Goal: Task Accomplishment & Management: Manage account settings

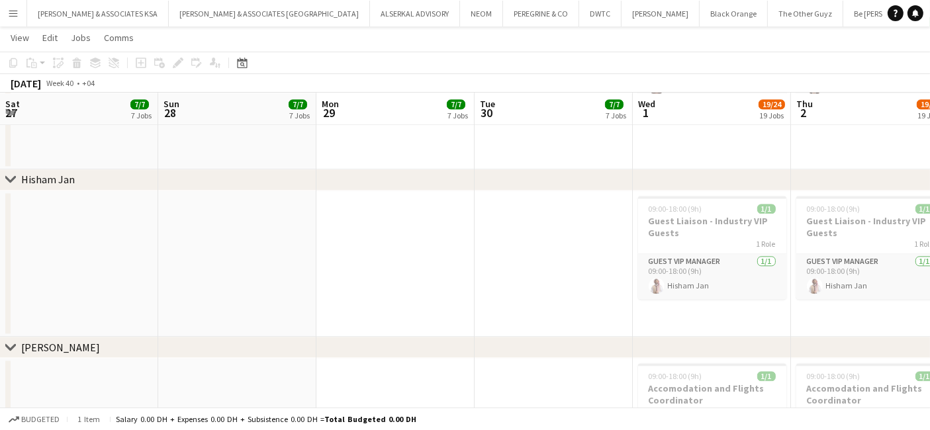
scroll to position [0, 336]
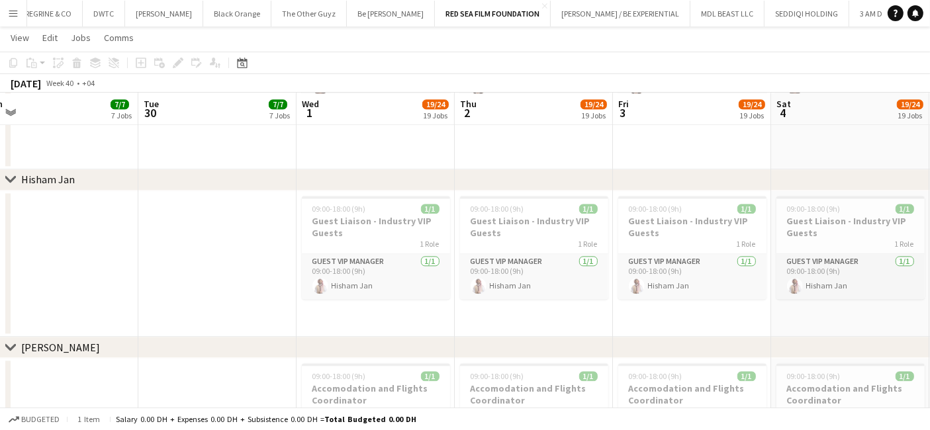
click at [16, 5] on button "Menu" at bounding box center [13, 13] width 26 height 26
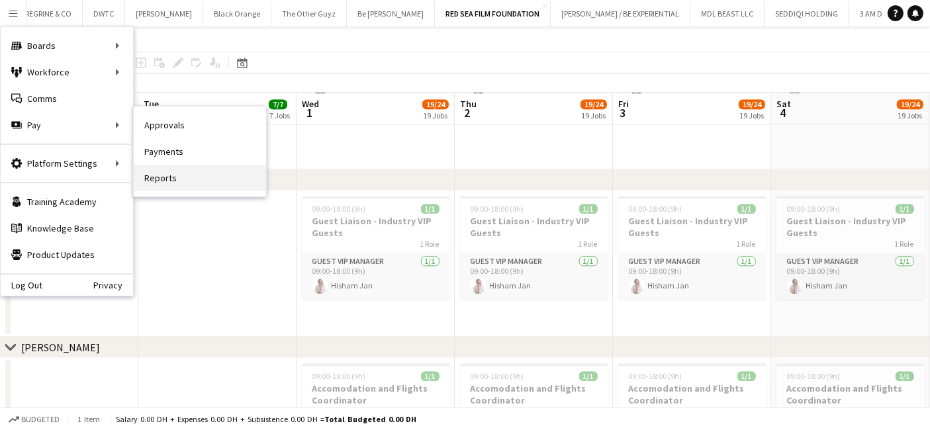
click at [170, 174] on link "Reports" at bounding box center [200, 178] width 132 height 26
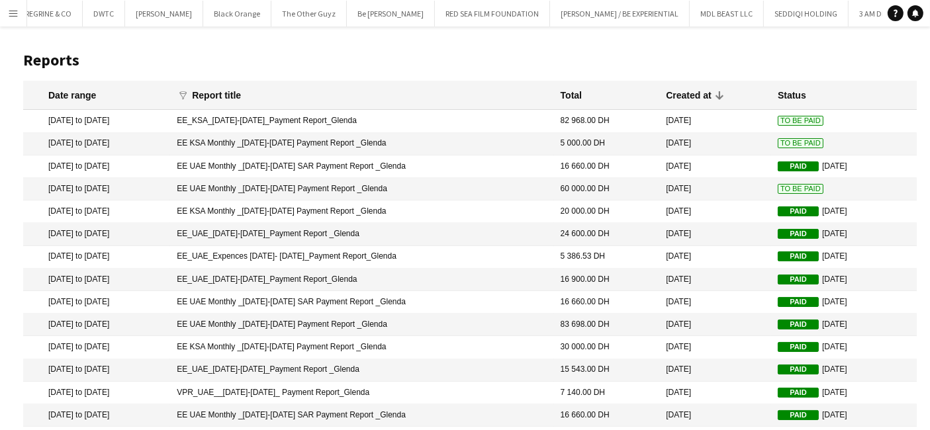
click at [281, 189] on mat-cell "EE UAE Monthly _01-30 September 2025 Payment Report _Glenda" at bounding box center [361, 189] width 383 height 23
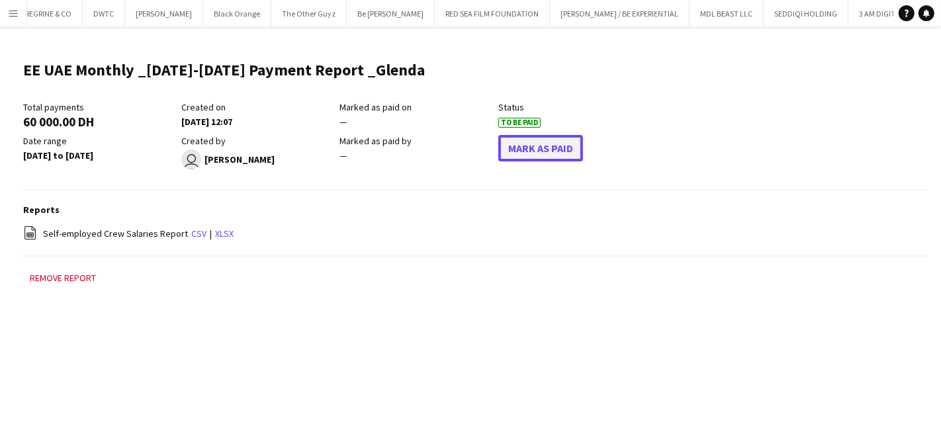
click at [523, 145] on button "Mark As Paid" at bounding box center [540, 148] width 85 height 26
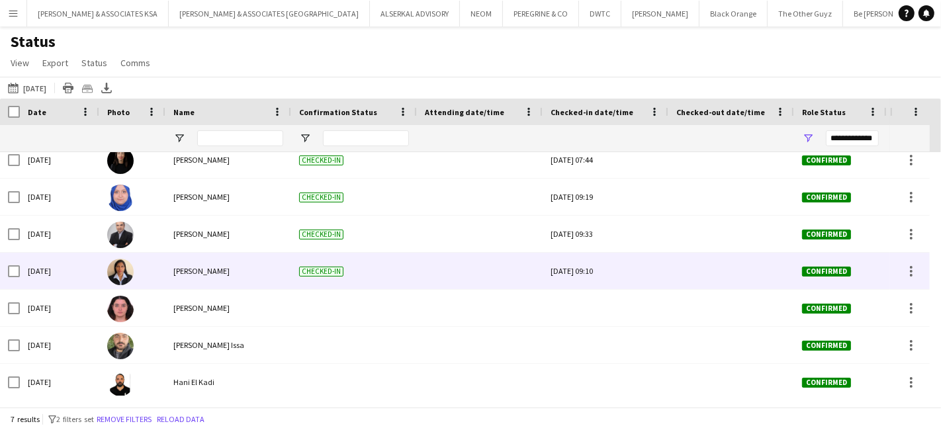
scroll to position [15, 0]
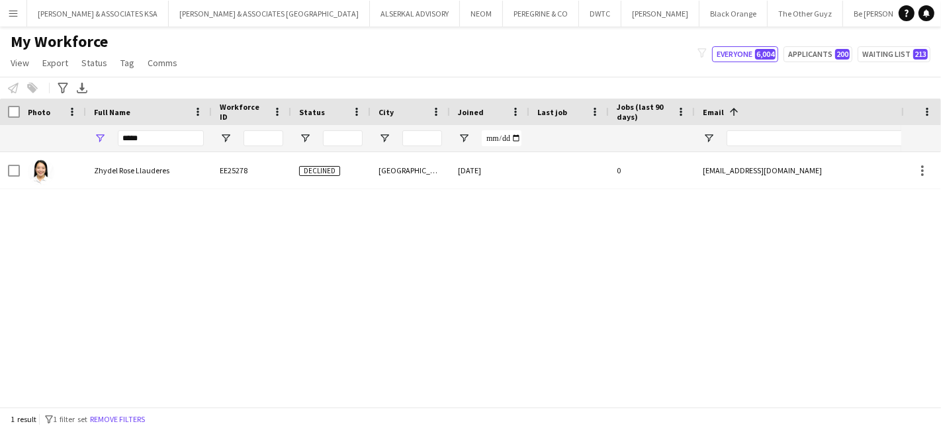
drag, startPoint x: 177, startPoint y: 130, endPoint x: 22, endPoint y: 118, distance: 156.1
click at [24, 120] on div "Workforce Details Jobs (last 90 days) Email 1 Phone" at bounding box center [849, 126] width 1699 height 54
